Goal: Information Seeking & Learning: Understand process/instructions

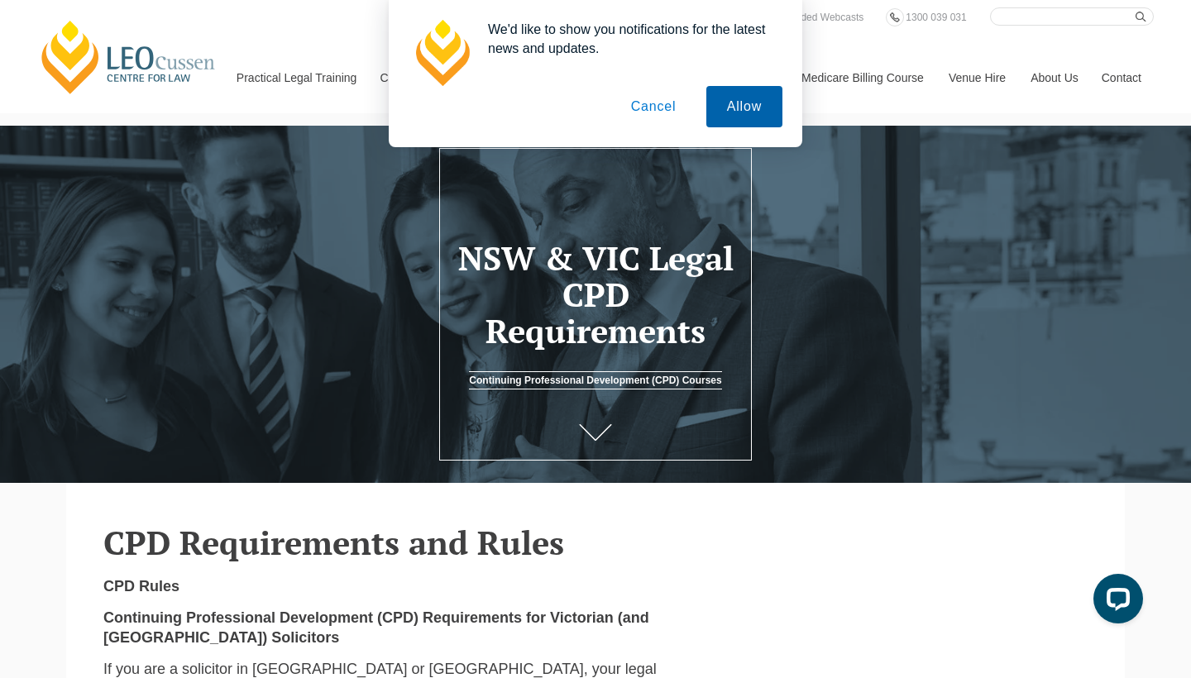
click at [751, 109] on button "Allow" at bounding box center [744, 106] width 76 height 41
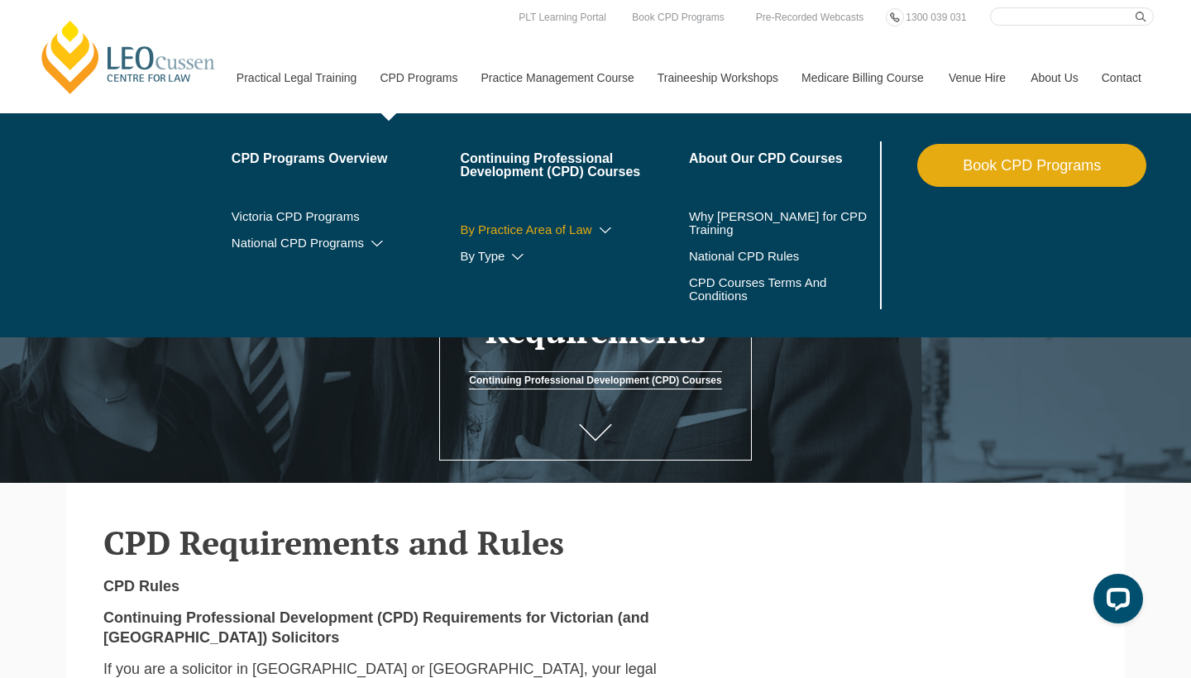
click at [496, 233] on link "By Practice Area of Law" at bounding box center [574, 229] width 229 height 13
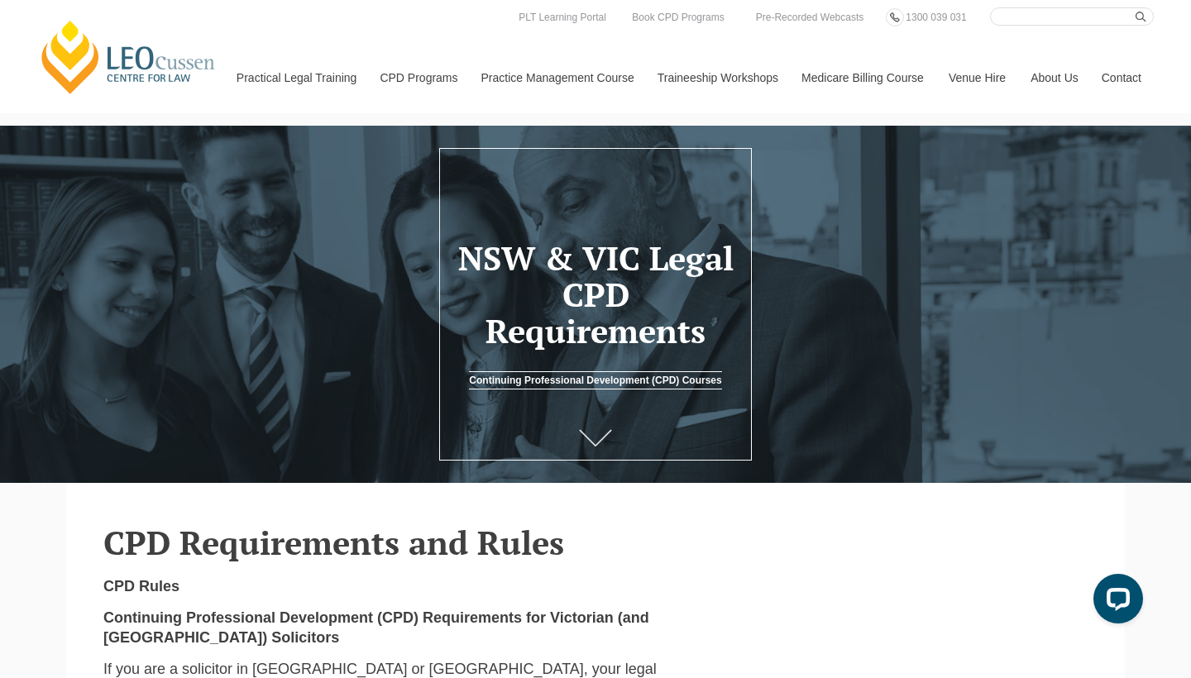
click at [601, 436] on icon at bounding box center [595, 437] width 33 height 17
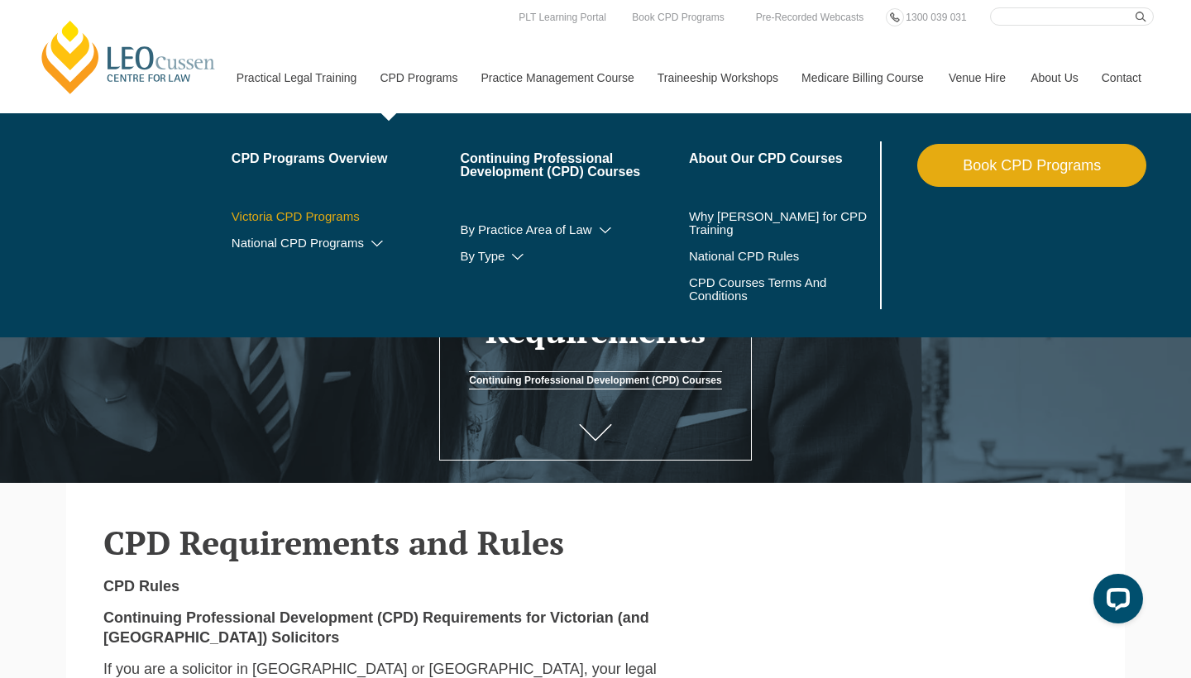
click at [266, 216] on link "Victoria CPD Programs" at bounding box center [346, 216] width 229 height 13
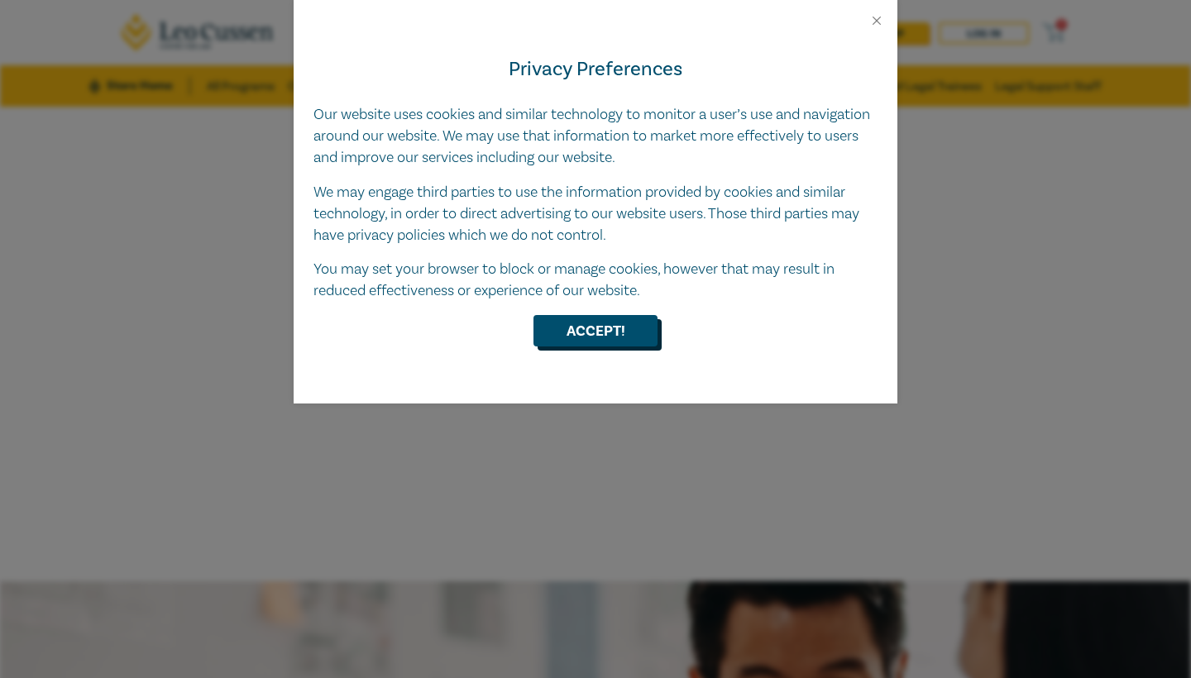
click at [623, 316] on button "Accept!" at bounding box center [595, 330] width 124 height 31
